Goal: Task Accomplishment & Management: Complete application form

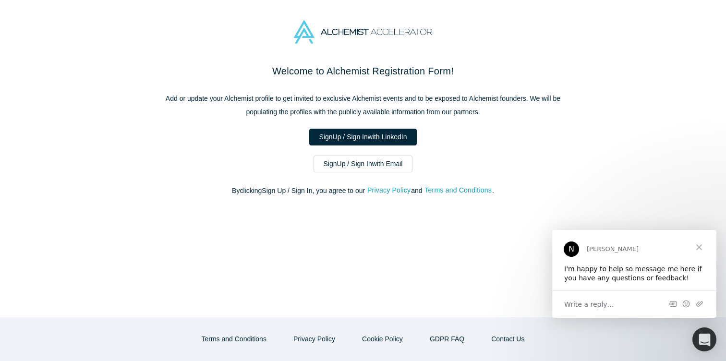
click at [698, 245] on span "Close" at bounding box center [698, 246] width 35 height 35
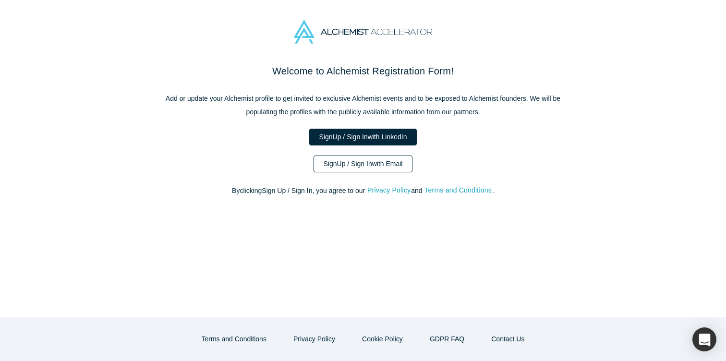
click at [376, 163] on link "Sign Up / Sign In with Email" at bounding box center [362, 163] width 99 height 17
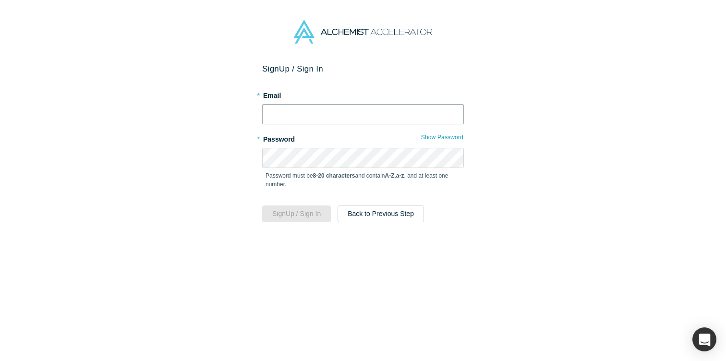
click at [323, 113] on input "text" at bounding box center [363, 114] width 202 height 20
click at [188, 109] on div "Sign Up / Sign In * Email * Password Show Password Password must be 8-20 charac…" at bounding box center [363, 212] width 726 height 297
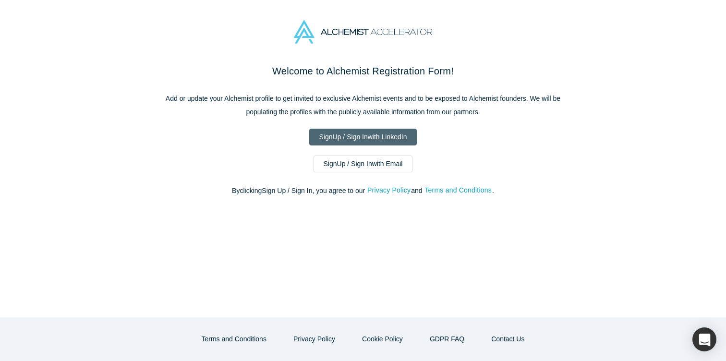
click at [370, 138] on link "Sign Up / Sign In with LinkedIn" at bounding box center [363, 137] width 108 height 17
